Goal: Information Seeking & Learning: Check status

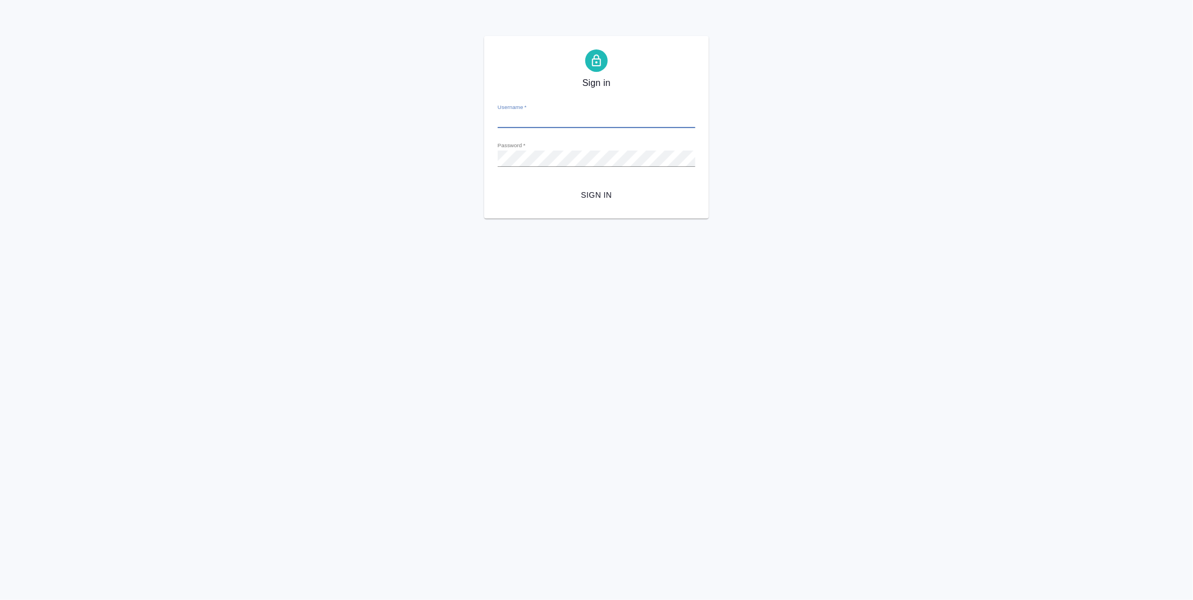
type input "y.levchenko@awatera.com"
click at [602, 192] on span "Sign in" at bounding box center [597, 195] width 180 height 14
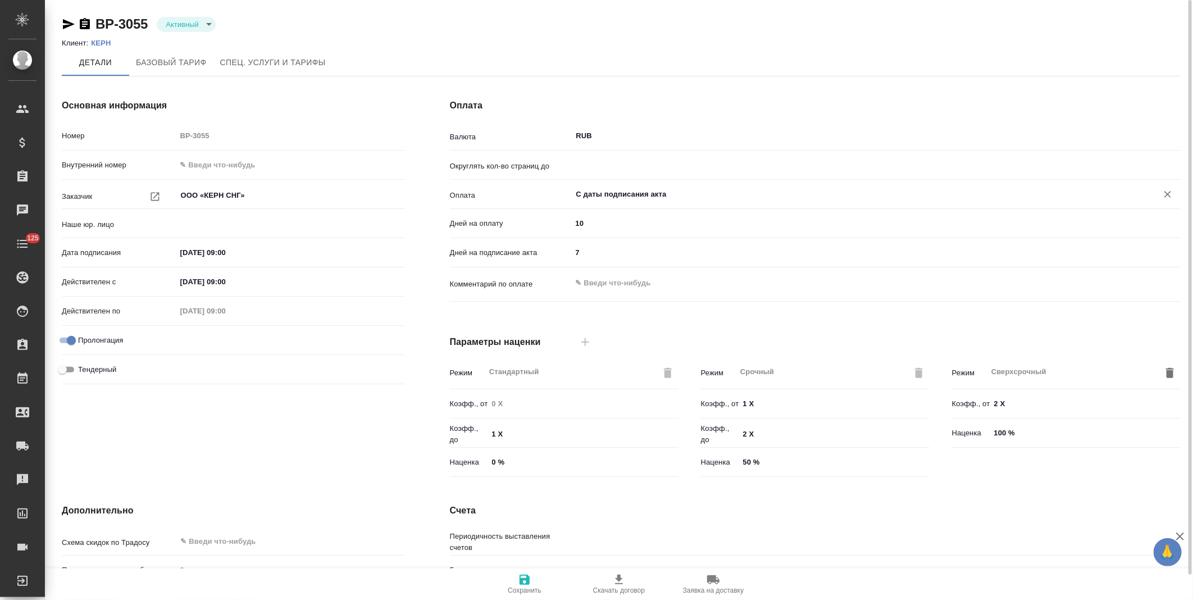
type input "(OTP) Общество с ограниченной ответственностью «Вектор Развития»"
type input "0.01"
type textarea "x"
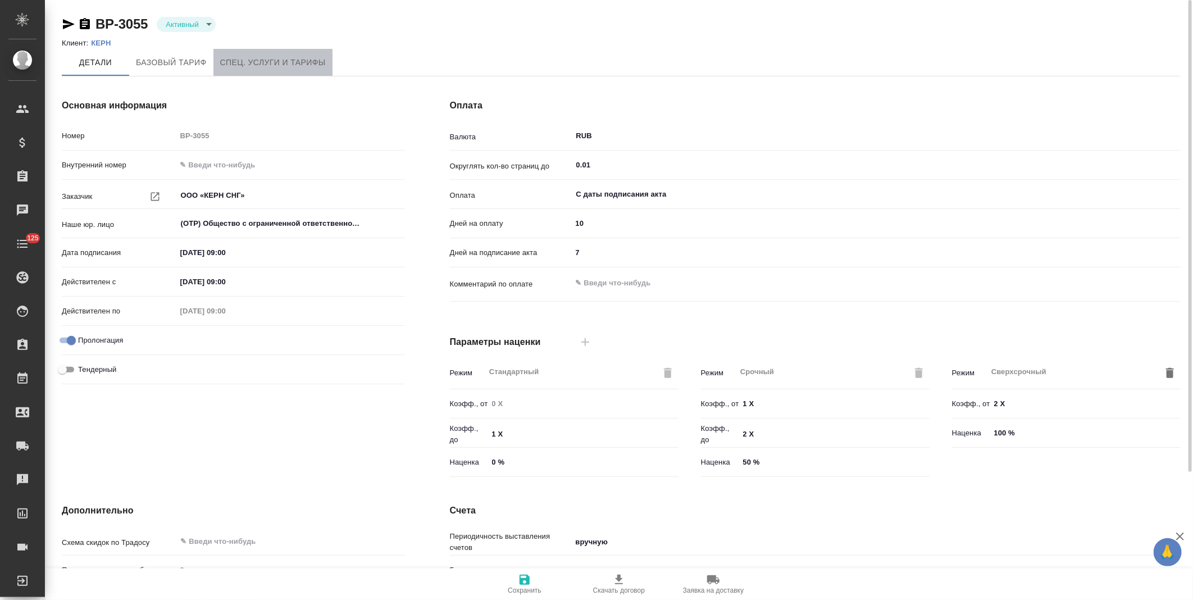
click at [271, 62] on span "Спец. услуги и тарифы" at bounding box center [273, 63] width 106 height 14
click at [282, 76] on div "Основная информация Номер МБ-4080 Внутренний номер Заказчик ООО «Кубань-Вино» ​…" at bounding box center [233, 289] width 388 height 427
click at [283, 74] on button "Спец. услуги и тарифы" at bounding box center [272, 62] width 119 height 27
click at [258, 65] on span "Спец. услуги и тарифы" at bounding box center [273, 63] width 106 height 14
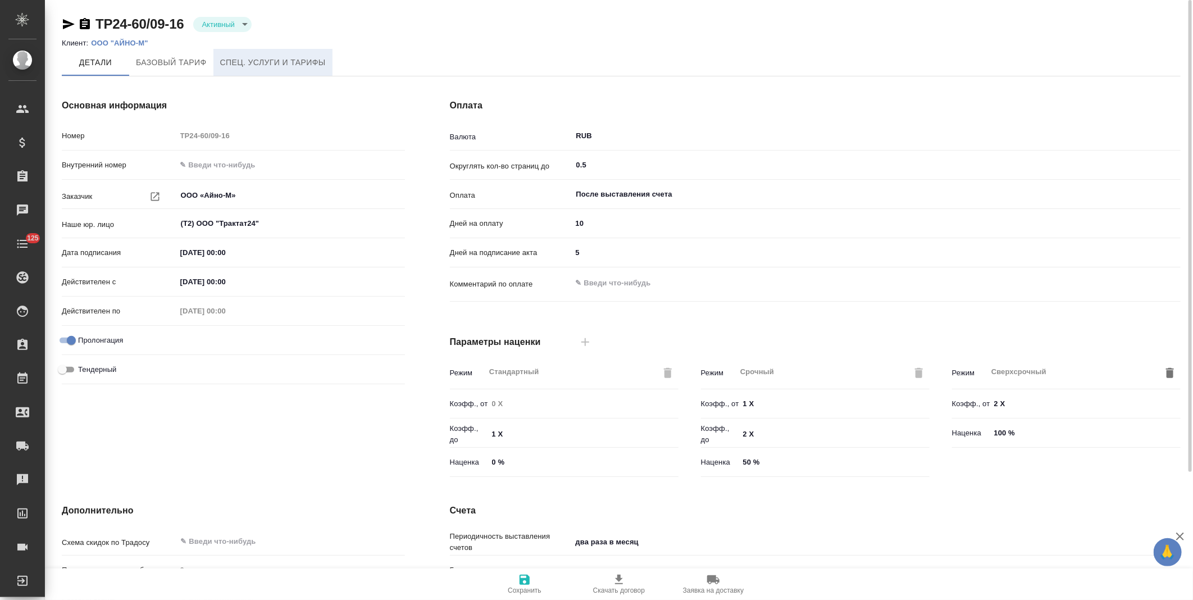
click at [267, 69] on span "Спец. услуги и тарифы" at bounding box center [273, 63] width 106 height 14
click at [305, 65] on span "Спец. услуги и тарифы" at bounding box center [273, 63] width 106 height 14
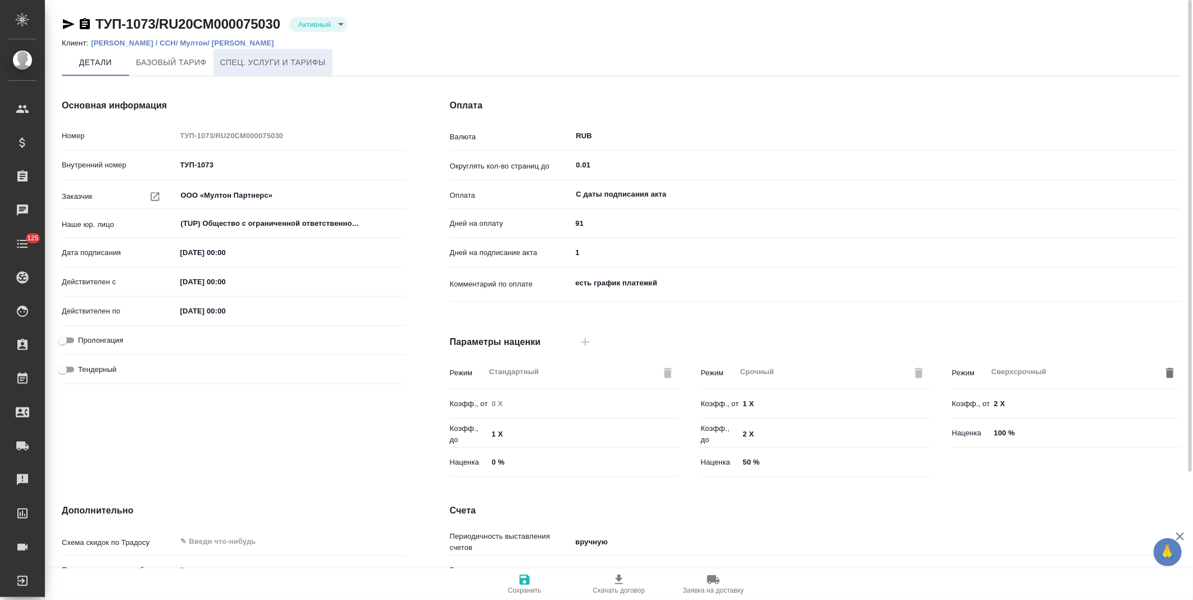
click at [298, 65] on span "Спец. услуги и тарифы" at bounding box center [273, 63] width 106 height 14
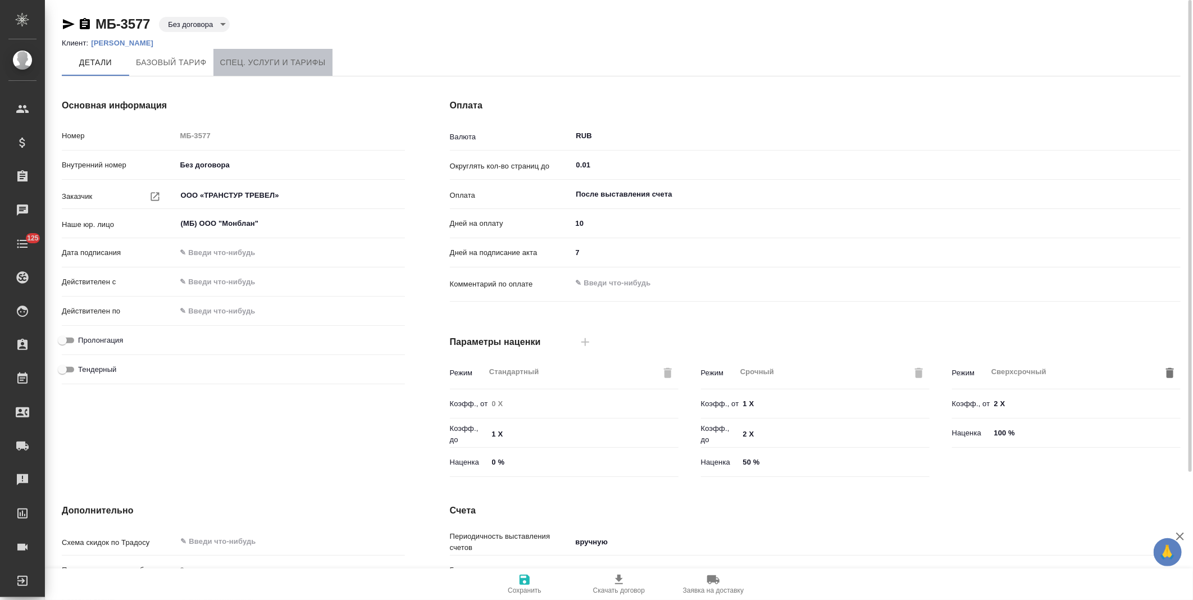
click at [294, 70] on button "Спец. услуги и тарифы" at bounding box center [272, 62] width 119 height 27
click at [276, 61] on span "Спец. услуги и тарифы" at bounding box center [273, 63] width 106 height 14
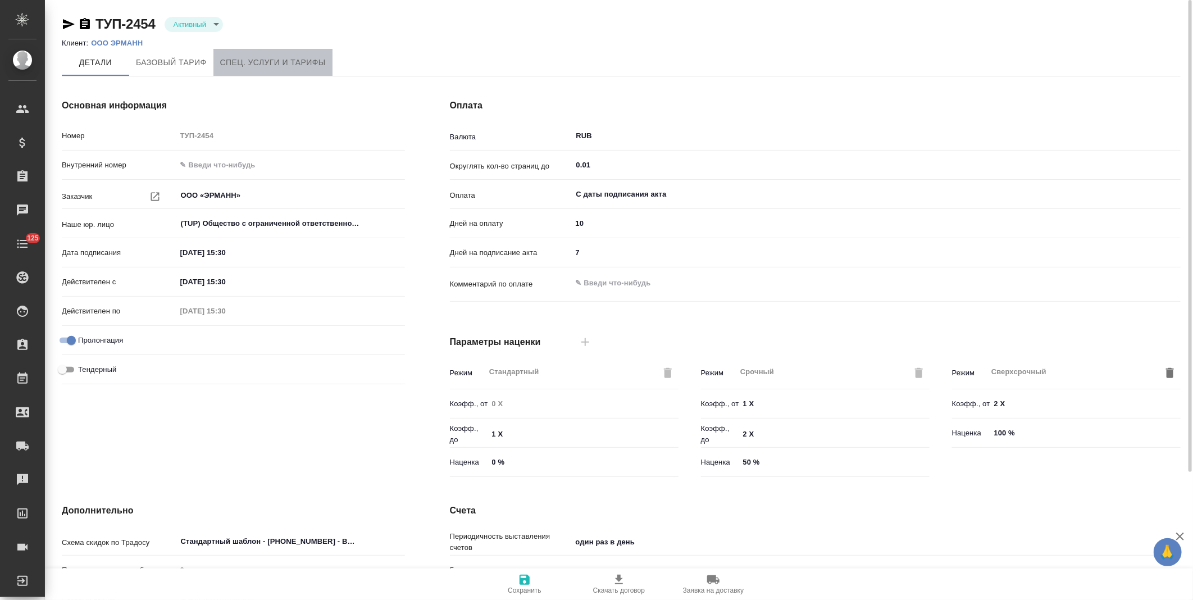
click at [311, 60] on span "Спец. услуги и тарифы" at bounding box center [273, 63] width 106 height 14
click at [284, 66] on span "Спец. услуги и тарифы" at bounding box center [273, 63] width 106 height 14
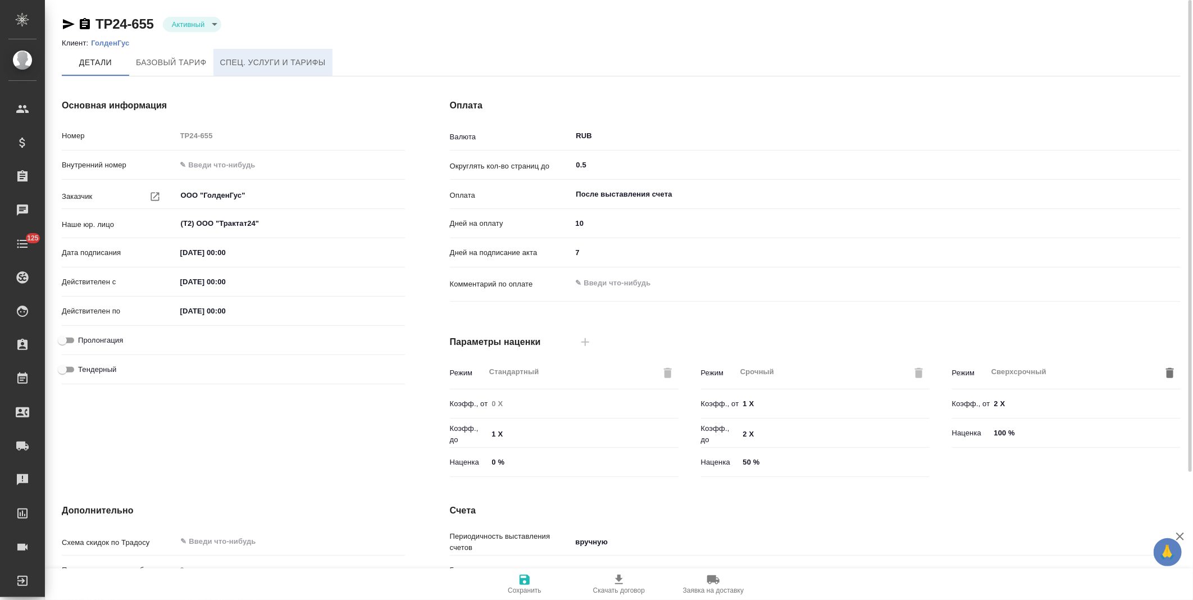
click at [316, 64] on span "Спец. услуги и тарифы" at bounding box center [273, 63] width 106 height 14
click at [288, 62] on span "Спец. услуги и тарифы" at bounding box center [273, 63] width 106 height 14
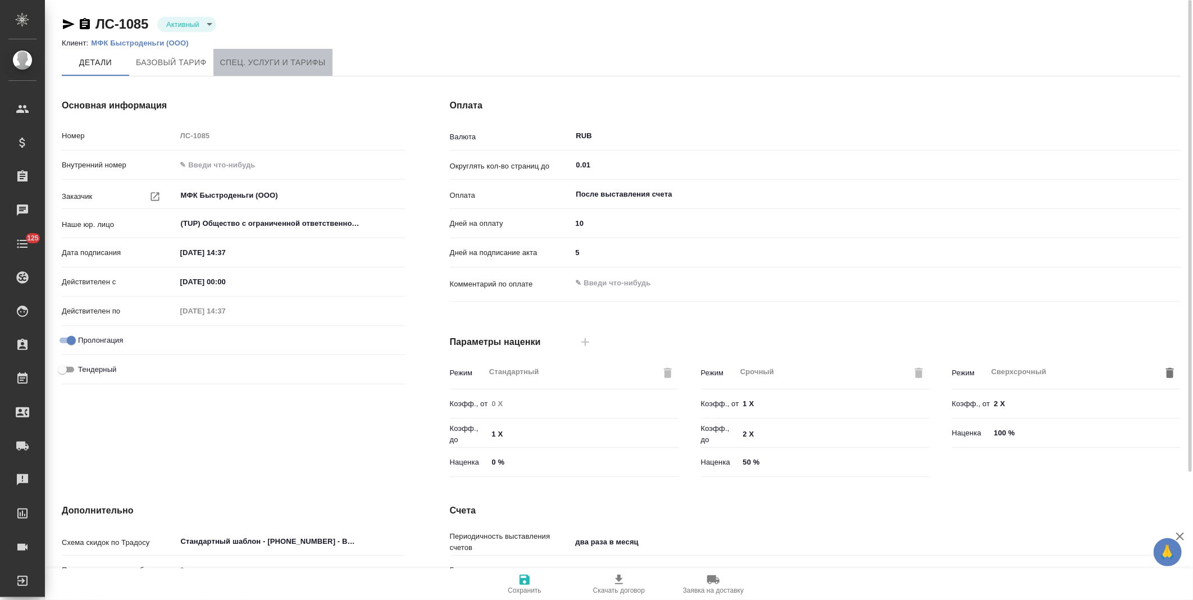
click at [313, 61] on span "Спец. услуги и тарифы" at bounding box center [273, 63] width 106 height 14
click at [302, 69] on button "Спец. услуги и тарифы" at bounding box center [272, 62] width 119 height 27
click at [307, 67] on span "Спец. услуги и тарифы" at bounding box center [273, 63] width 106 height 14
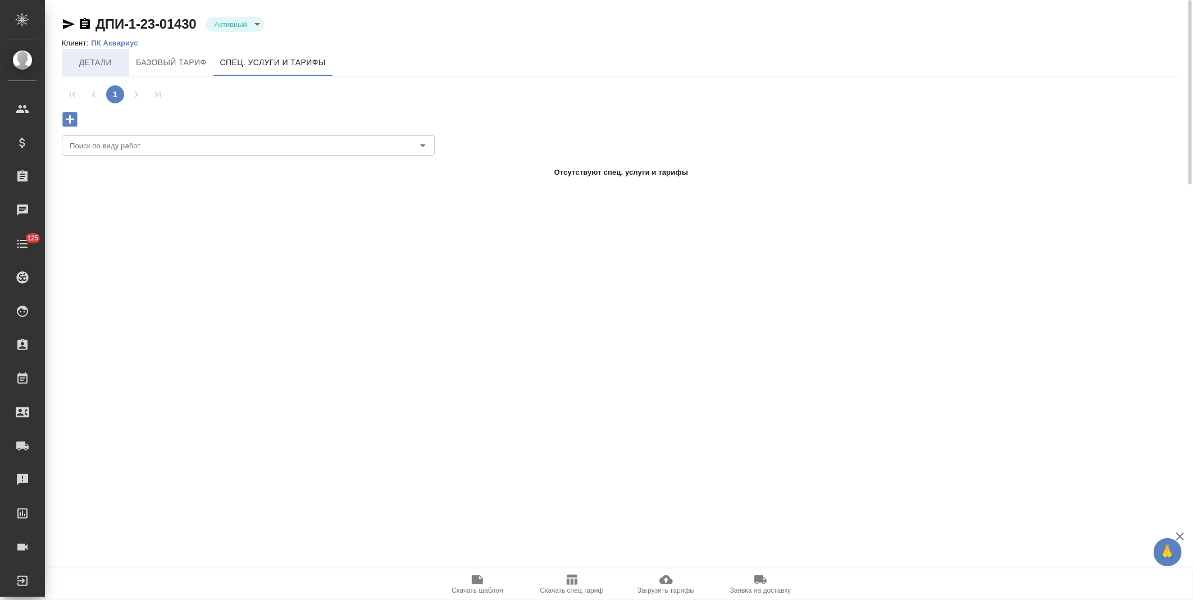
click at [103, 69] on span "Детали" at bounding box center [96, 63] width 54 height 14
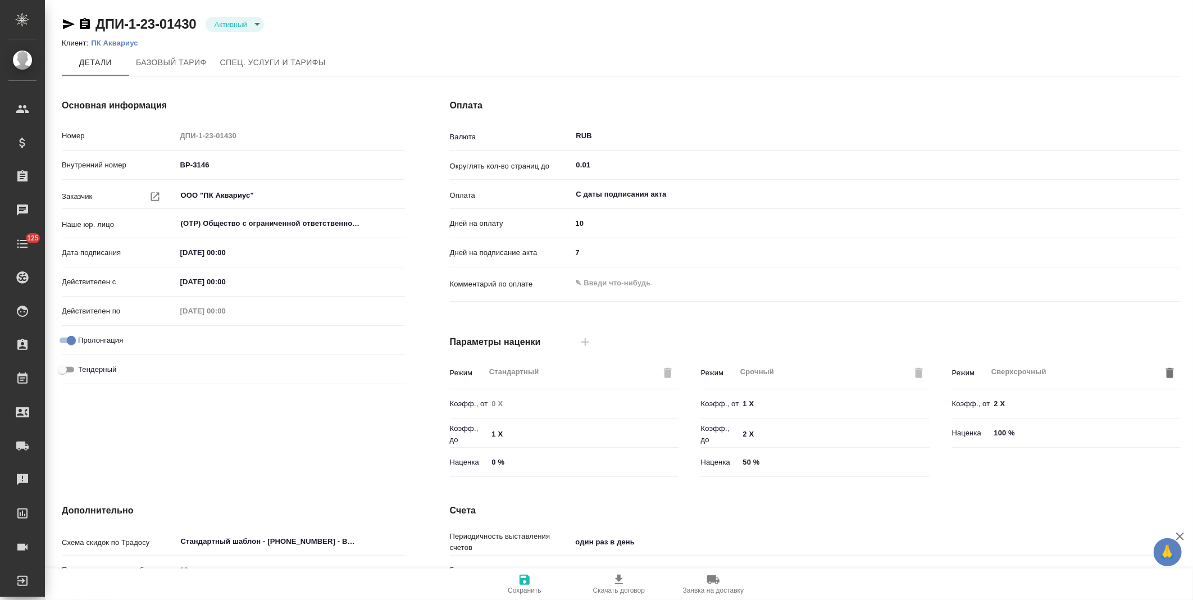
scroll to position [163, 0]
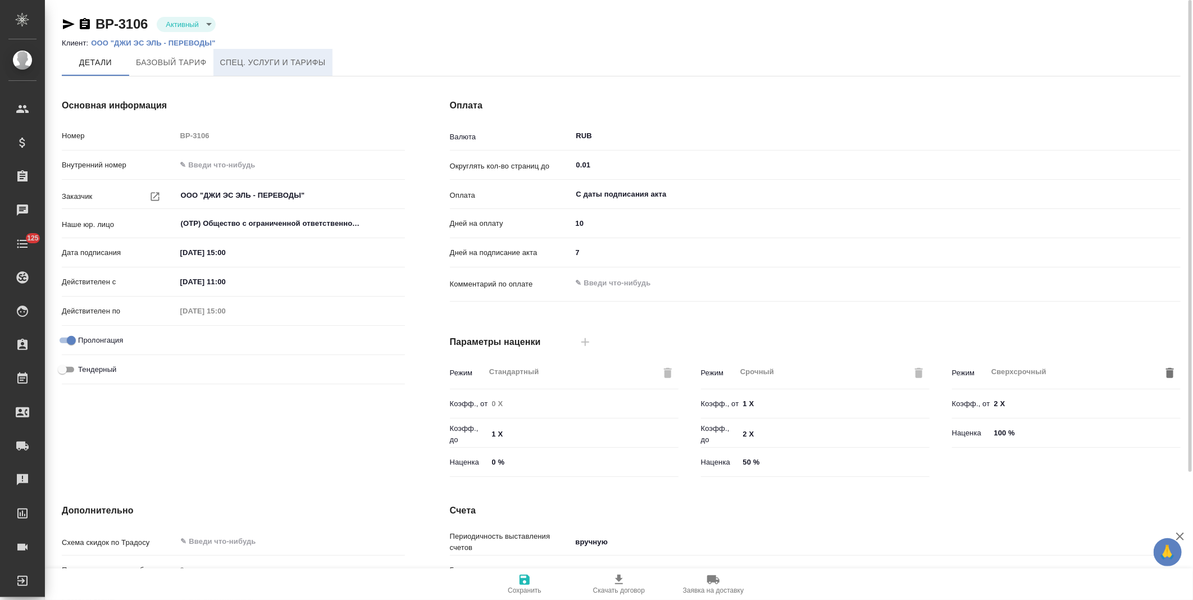
click at [290, 64] on span "Спец. услуги и тарифы" at bounding box center [273, 63] width 106 height 14
click at [302, 68] on span "Спец. услуги и тарифы" at bounding box center [273, 63] width 106 height 14
click at [302, 69] on span "Спец. услуги и тарифы" at bounding box center [273, 63] width 106 height 14
click at [303, 62] on span "Спец. услуги и тарифы" at bounding box center [273, 63] width 106 height 14
click at [326, 54] on button "Спец. услуги и тарифы" at bounding box center [272, 62] width 119 height 27
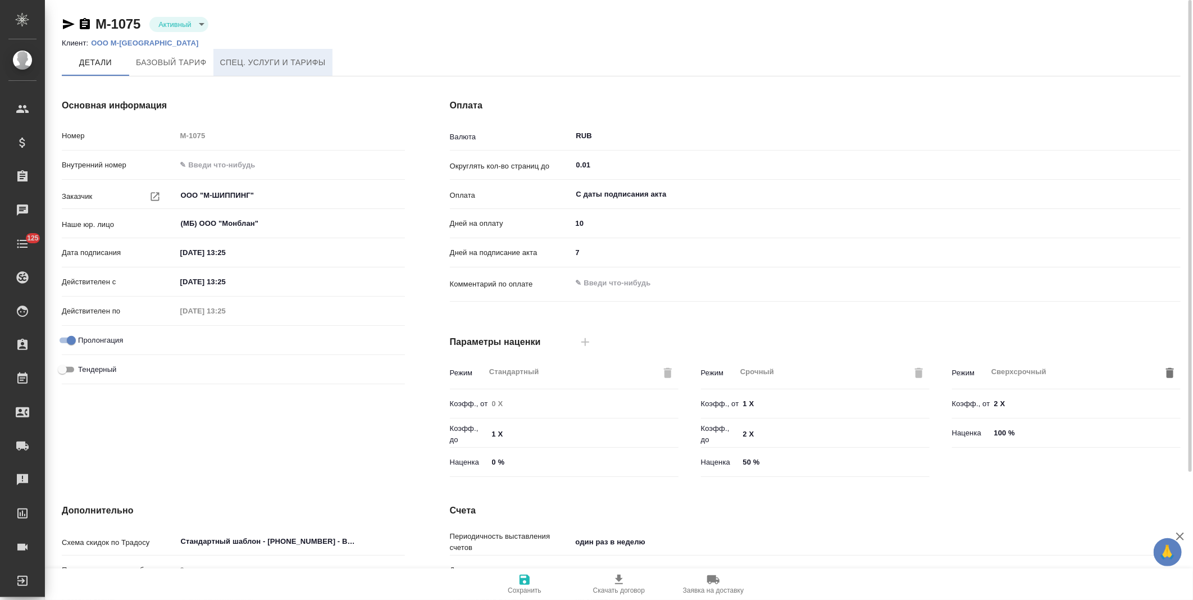
click at [289, 62] on span "Спец. услуги и тарифы" at bounding box center [273, 63] width 106 height 14
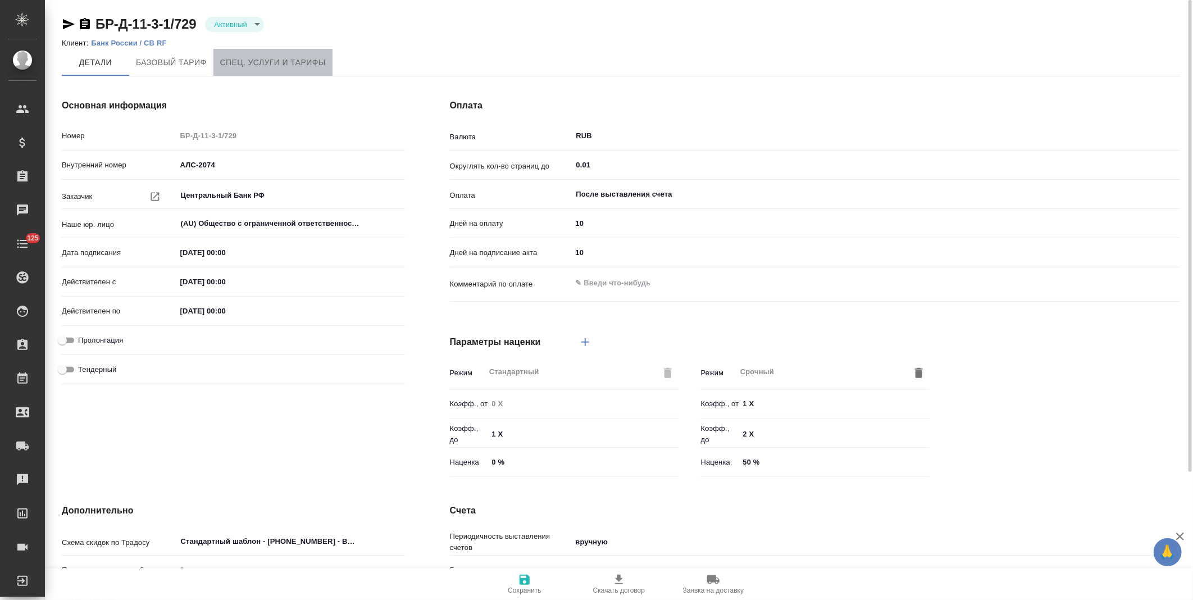
click at [292, 70] on button "Спец. услуги и тарифы" at bounding box center [272, 62] width 119 height 27
